Goal: Task Accomplishment & Management: Complete application form

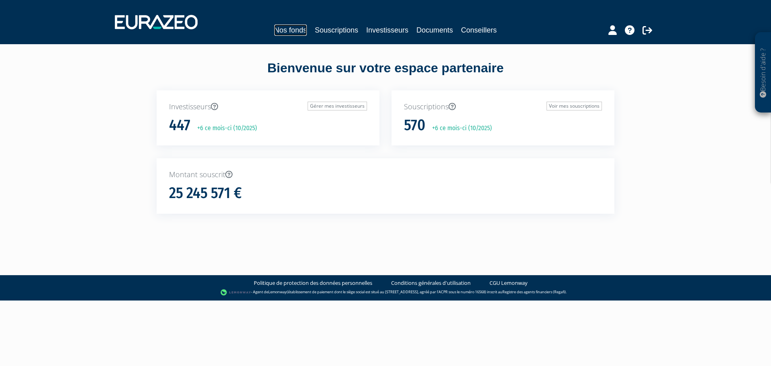
click at [302, 26] on link "Nos fonds" at bounding box center [290, 29] width 33 height 11
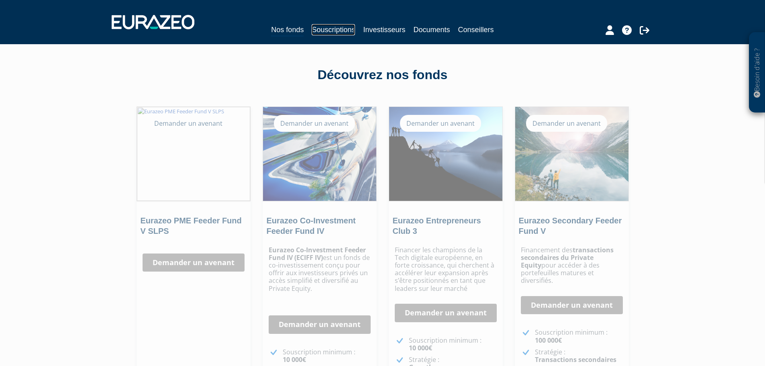
click at [333, 31] on link "Souscriptions" at bounding box center [333, 29] width 43 height 11
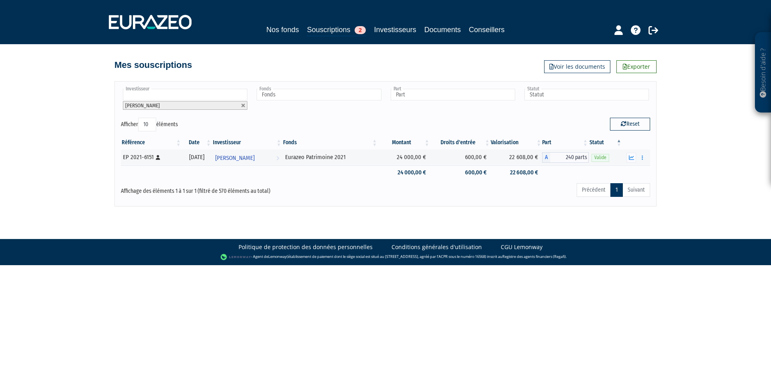
click at [226, 97] on input "text" at bounding box center [185, 95] width 124 height 12
click at [154, 93] on input "bernard viriginie" at bounding box center [185, 95] width 124 height 12
type input "bernard virginie"
click at [164, 87] on div "Investisseur 4B 534 INVEST ADINA-BIANCA STOIAN AKSB ALAIN DUMAS ALAIN JANAUD AL…" at bounding box center [385, 143] width 542 height 125
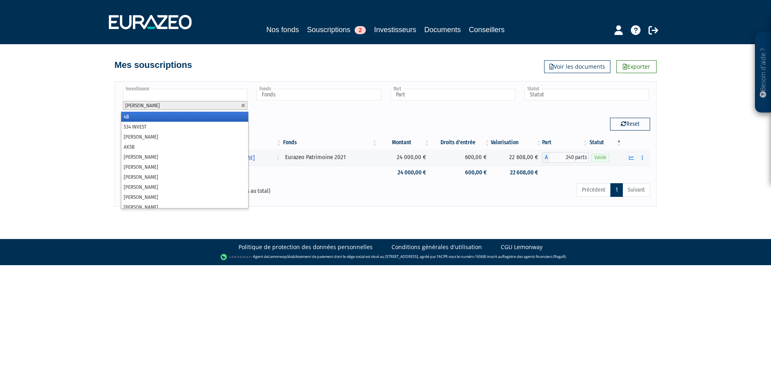
click at [169, 95] on input "text" at bounding box center [185, 95] width 124 height 12
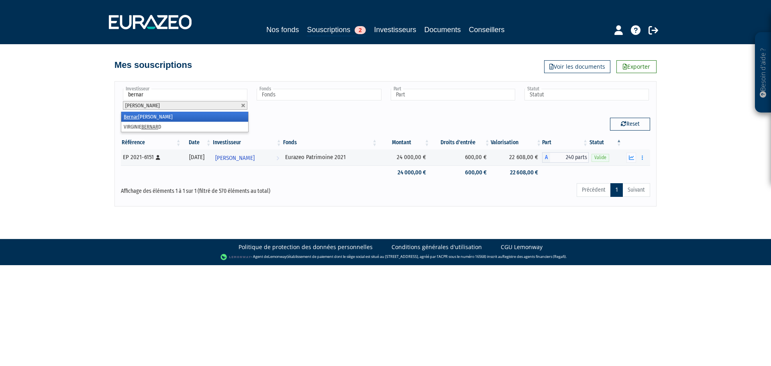
type input "bernard"
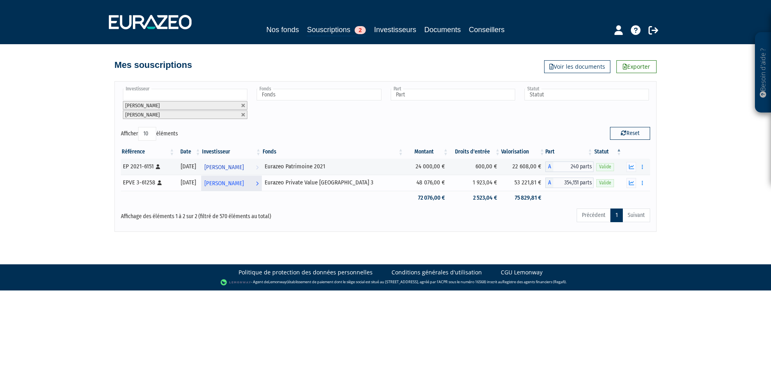
click at [262, 184] on link "Bernard FLORY Voir l'investisseur" at bounding box center [231, 183] width 61 height 16
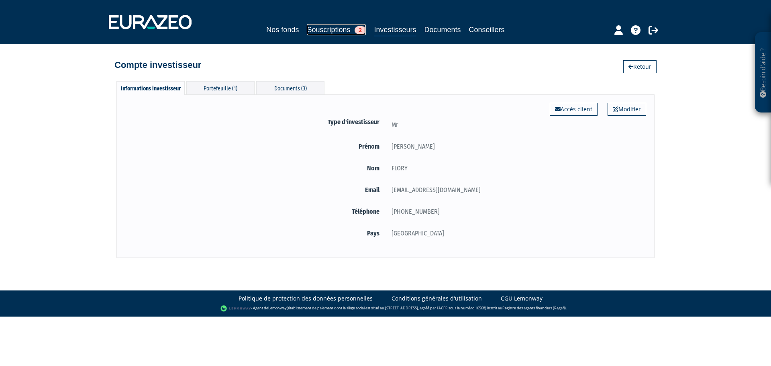
click at [330, 31] on link "Souscriptions 2" at bounding box center [336, 29] width 59 height 11
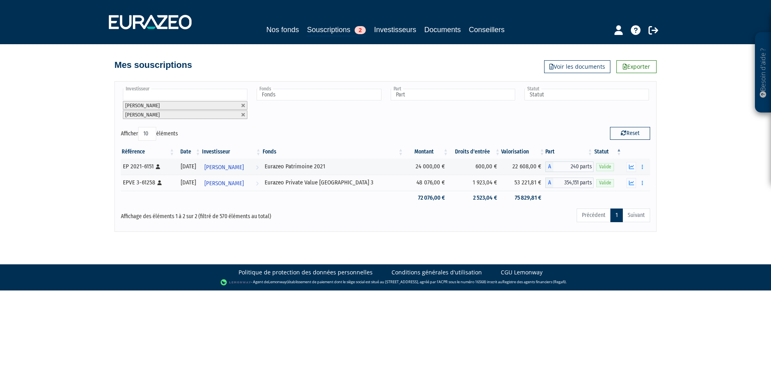
click at [191, 95] on input "text" at bounding box center [185, 95] width 124 height 12
type input "virginie"
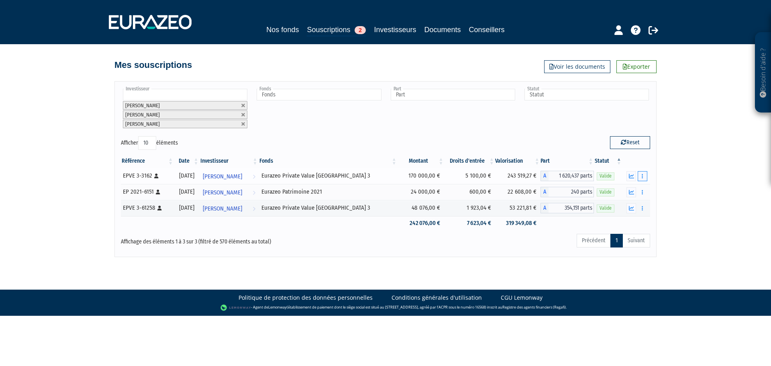
click at [641, 180] on button "button" at bounding box center [643, 176] width 10 height 10
click at [616, 193] on link "Rachat libre" at bounding box center [612, 190] width 66 height 13
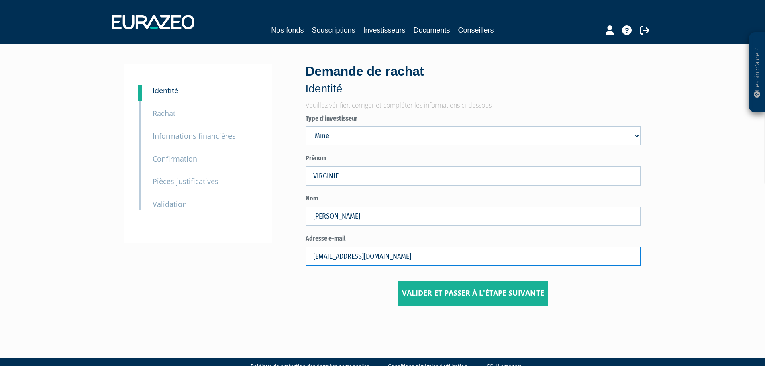
drag, startPoint x: 448, startPoint y: 252, endPoint x: 225, endPoint y: 254, distance: 222.9
click at [225, 254] on div "1 Identité 2 Rachat 3 Informations financières 3 Confirmation 4 Pièces justific…" at bounding box center [383, 184] width 504 height 241
paste input "ernard-naas@orange.fr"
type input "bernard-naas@orange.fr"
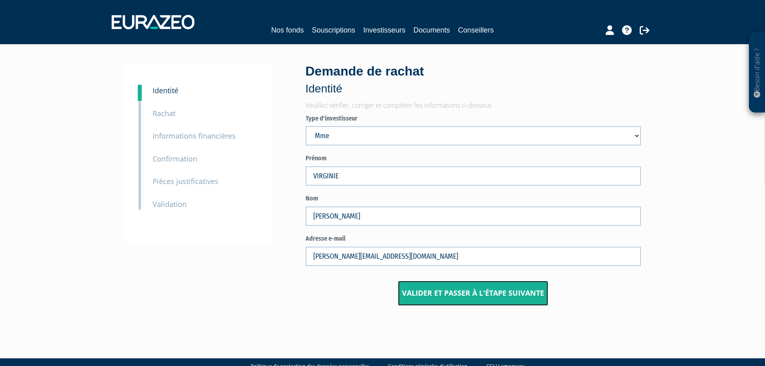
click at [433, 292] on button "Valider et passer à l'étape suivante" at bounding box center [473, 293] width 150 height 25
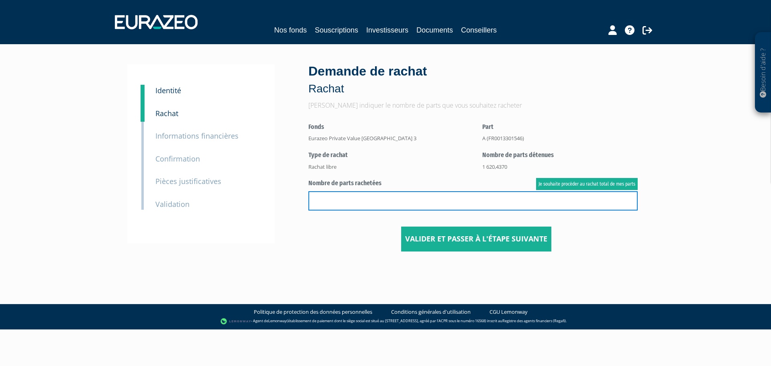
click at [403, 201] on input "text" at bounding box center [472, 200] width 329 height 19
click at [371, 200] on input "15" at bounding box center [472, 200] width 329 height 19
type input "1"
click at [361, 202] on input "text" at bounding box center [472, 200] width 329 height 19
type input "333"
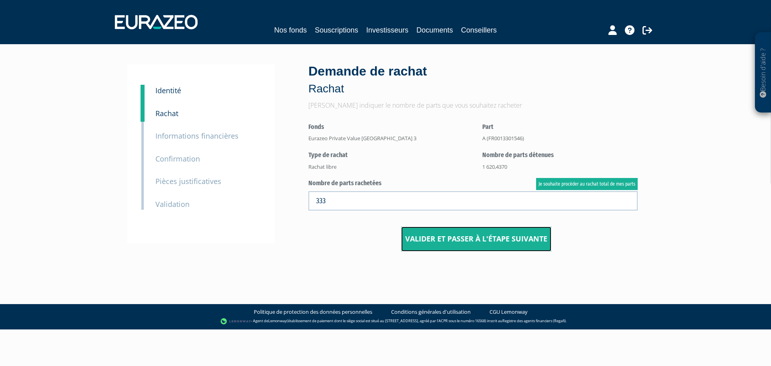
click at [415, 239] on button "Valider et passer à l'étape suivante" at bounding box center [476, 238] width 150 height 25
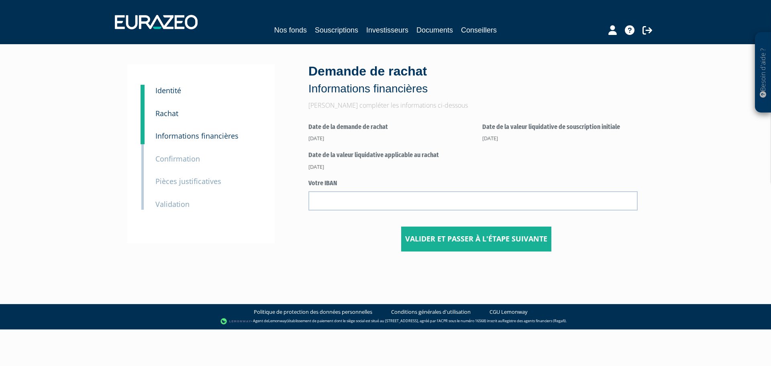
click at [339, 209] on form "Date de la demande de rachat [DATE] Date de la valeur liquidative de souscripti…" at bounding box center [475, 182] width 335 height 137
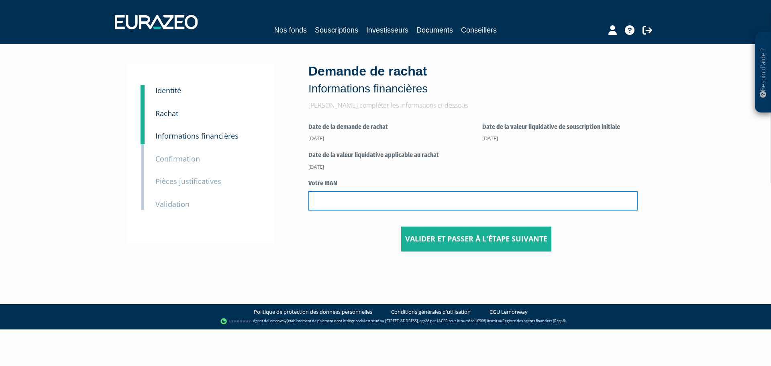
click at [361, 203] on input "text" at bounding box center [472, 200] width 329 height 19
type input "[FINANCIAL_ID]"
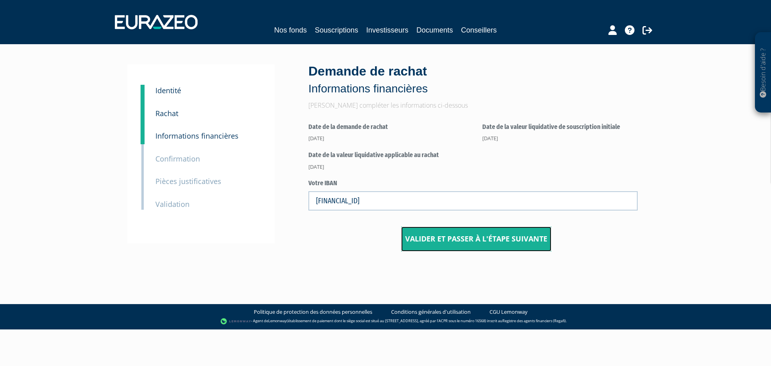
click at [457, 249] on button "Valider et passer à l'étape suivante" at bounding box center [476, 238] width 150 height 25
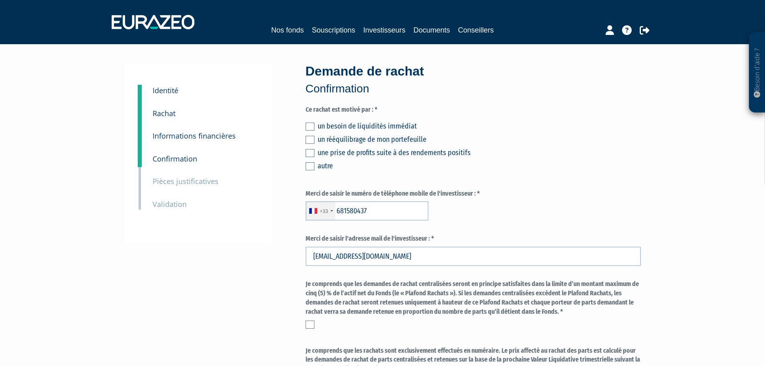
type input "6 81 58 04 37"
click at [307, 124] on label at bounding box center [310, 126] width 9 height 8
click at [0, 0] on input "checkbox" at bounding box center [0, 0] width 0 height 0
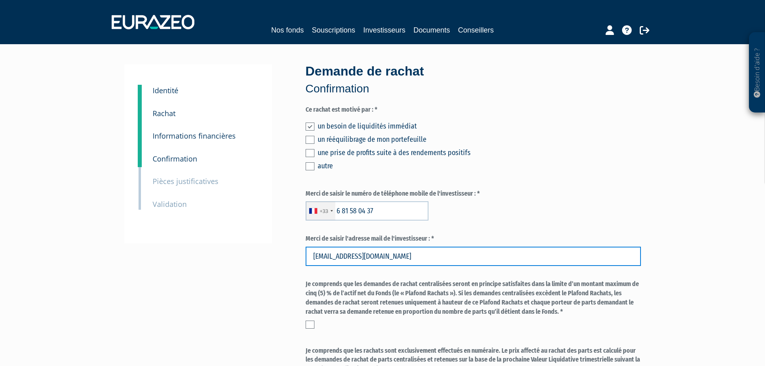
drag, startPoint x: 424, startPoint y: 263, endPoint x: 71, endPoint y: 258, distance: 352.6
click at [71, 258] on div "Besoin d'aide ? × J'ai besoin d'aide Si vous avez une question à propos du fonc…" at bounding box center [382, 306] width 765 height 612
paste input "ernard-naas@orange.fr"
type input "bernard-naas@orange.fr"
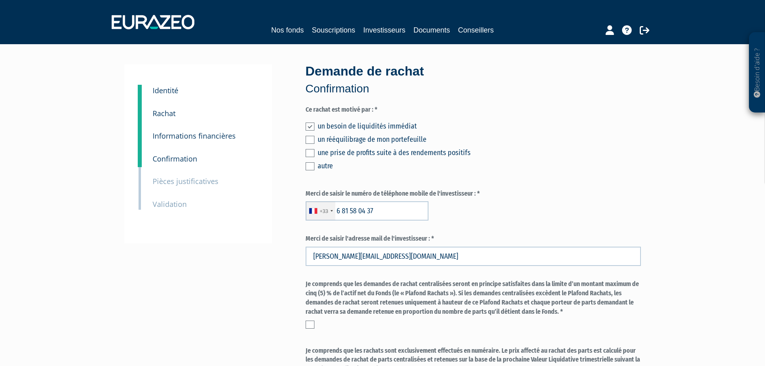
click at [309, 324] on label at bounding box center [310, 324] width 9 height 8
click at [0, 0] on input "checkbox" at bounding box center [0, 0] width 0 height 0
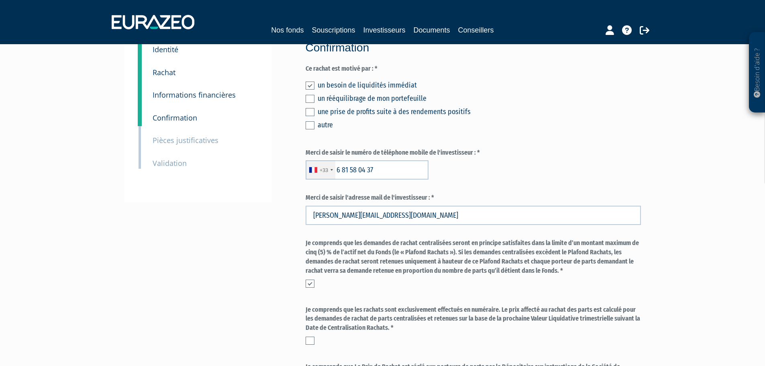
scroll to position [80, 0]
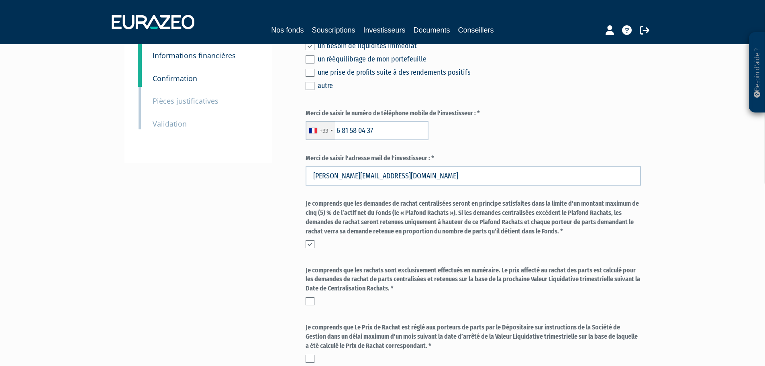
click at [307, 298] on label at bounding box center [310, 301] width 9 height 8
click at [0, 0] on input "checkbox" at bounding box center [0, 0] width 0 height 0
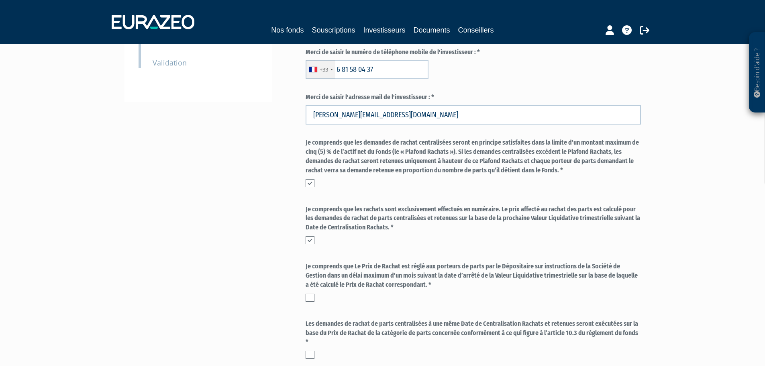
scroll to position [161, 0]
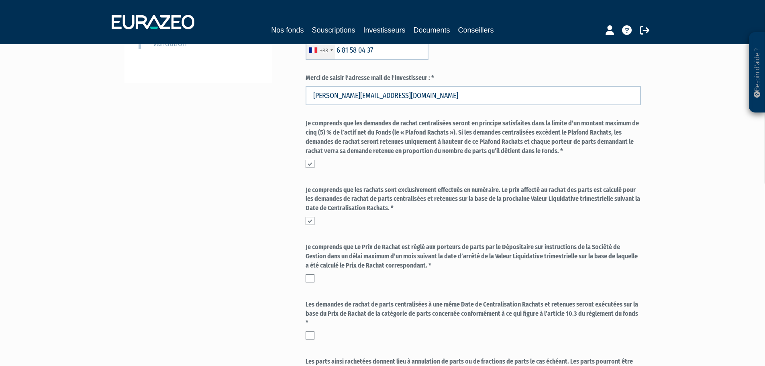
click at [308, 283] on div "Je comprends que Le Prix de Rachat est réglé aux porteurs de parts par le Dépos…" at bounding box center [473, 265] width 335 height 44
click at [308, 278] on label at bounding box center [310, 278] width 9 height 8
click at [0, 0] on input "checkbox" at bounding box center [0, 0] width 0 height 0
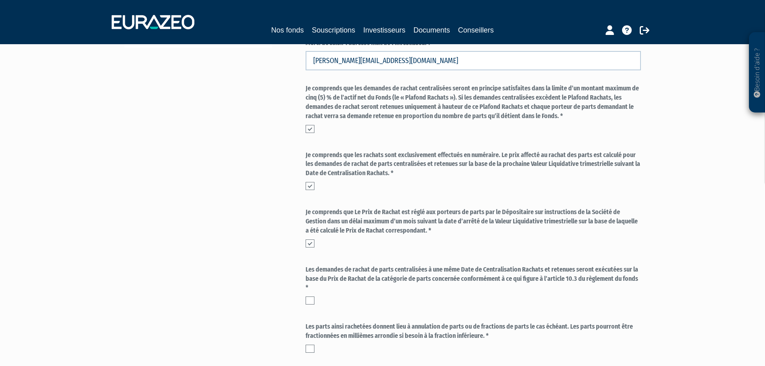
scroll to position [241, 0]
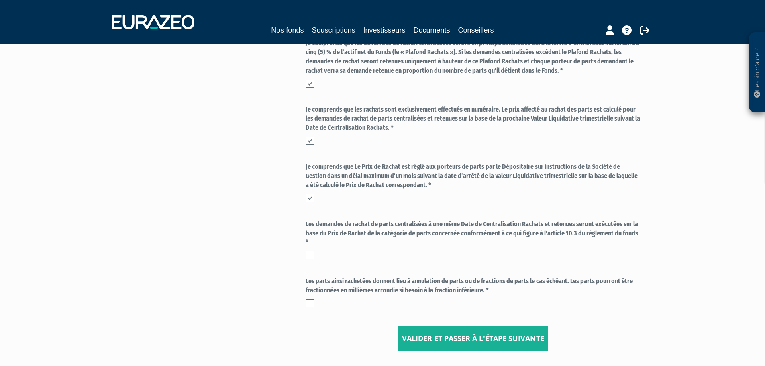
click at [313, 258] on label at bounding box center [310, 255] width 9 height 8
click at [0, 0] on input "checkbox" at bounding box center [0, 0] width 0 height 0
click at [310, 300] on label at bounding box center [310, 303] width 9 height 8
click at [0, 0] on input "checkbox" at bounding box center [0, 0] width 0 height 0
click at [447, 335] on button "Valider et passer à l'étape suivante" at bounding box center [473, 338] width 150 height 25
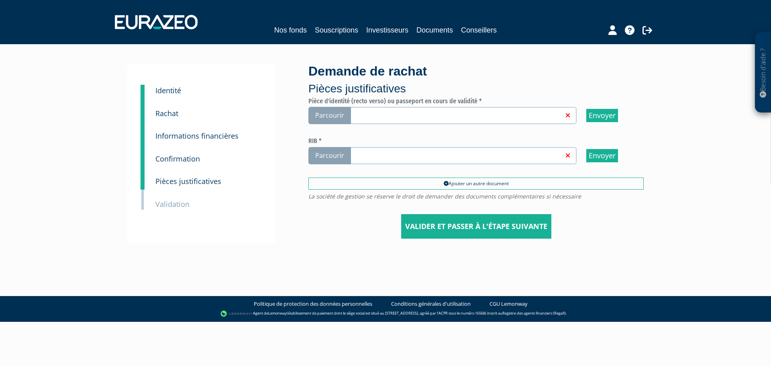
click at [334, 114] on span "Parcourir" at bounding box center [329, 115] width 43 height 17
click at [331, 113] on span "Parcourir" at bounding box center [329, 115] width 43 height 17
click at [0, 0] on input "Parcourir" at bounding box center [0, 0] width 0 height 0
click at [317, 160] on span "Parcourir" at bounding box center [329, 155] width 43 height 17
click at [0, 0] on input "Parcourir" at bounding box center [0, 0] width 0 height 0
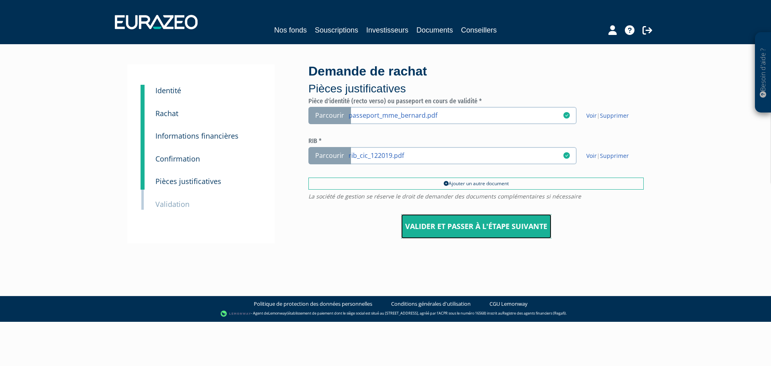
click at [469, 224] on input "Valider et passer à l'étape suivante" at bounding box center [476, 226] width 150 height 25
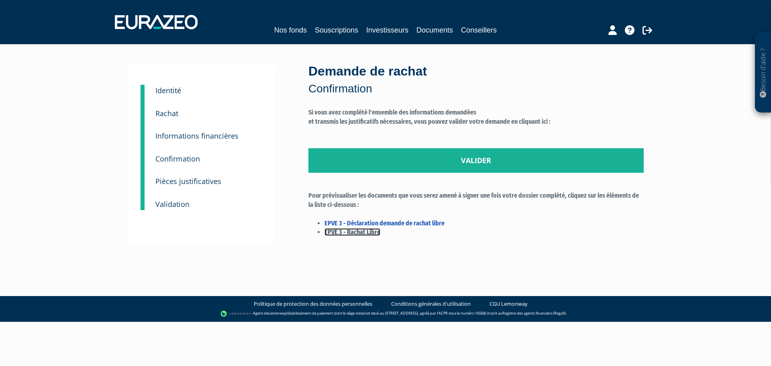
click at [358, 233] on link "EPVE 3 - Rachat Libre" at bounding box center [352, 232] width 56 height 8
click at [489, 163] on link "Valider" at bounding box center [475, 160] width 335 height 25
